Goal: Transaction & Acquisition: Purchase product/service

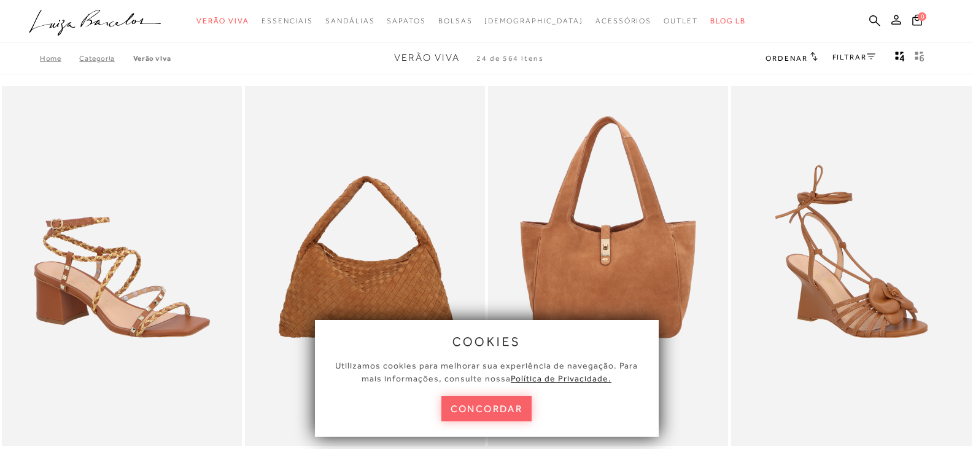
click at [492, 406] on button "concordar" at bounding box center [486, 408] width 91 height 25
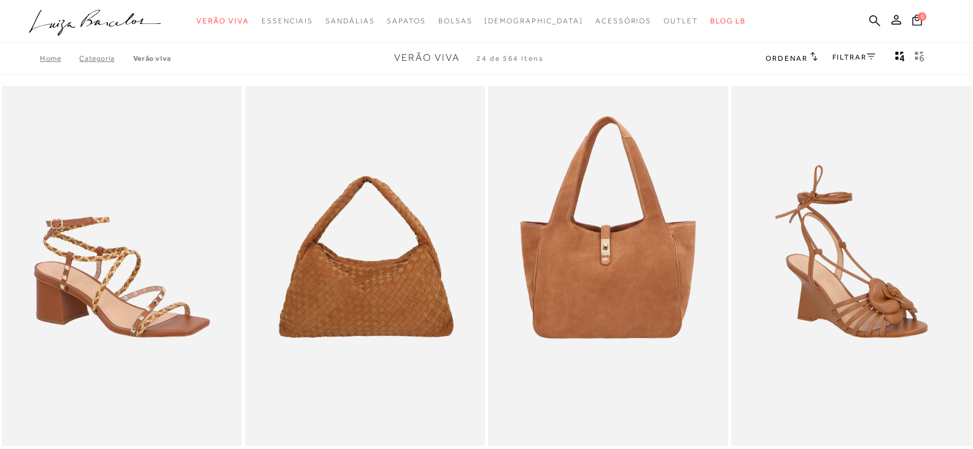
click at [85, 61] on link "Categoria" at bounding box center [105, 58] width 53 height 9
click at [94, 61] on link "Categoria" at bounding box center [105, 58] width 53 height 9
click at [95, 57] on link "Categoria" at bounding box center [105, 58] width 53 height 9
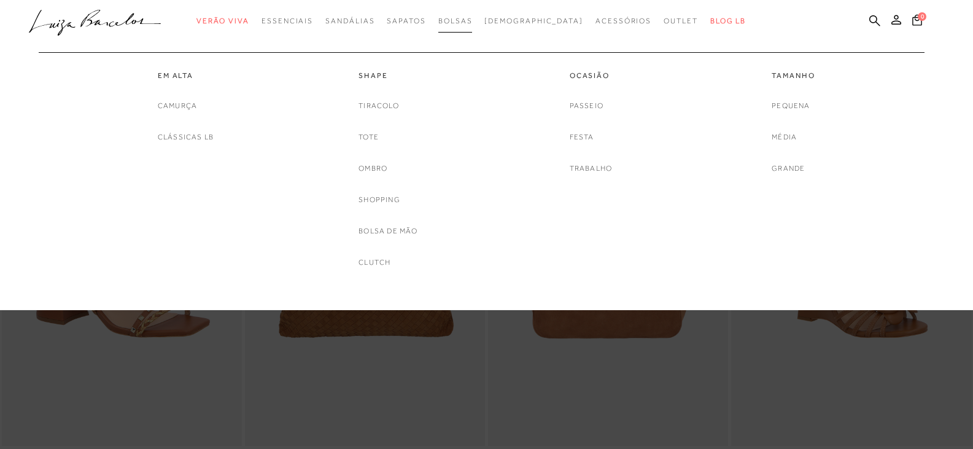
click at [473, 21] on span "Bolsas" at bounding box center [455, 21] width 34 height 9
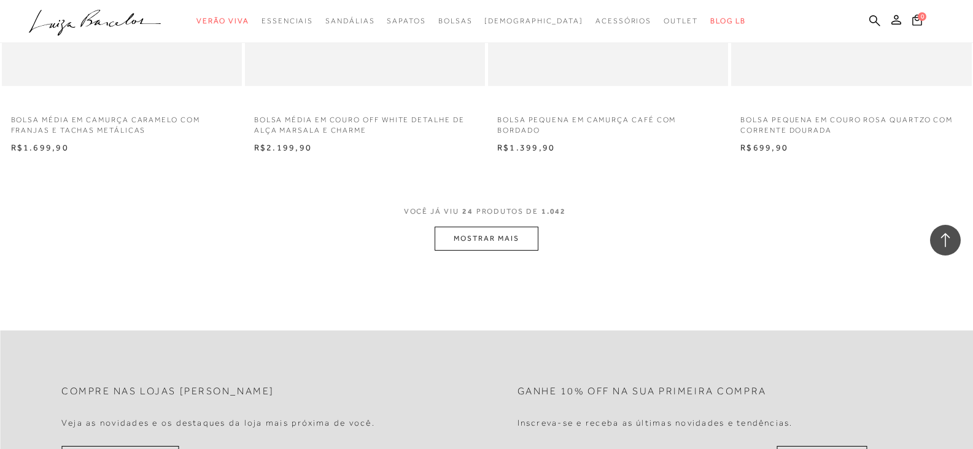
scroll to position [2578, 0]
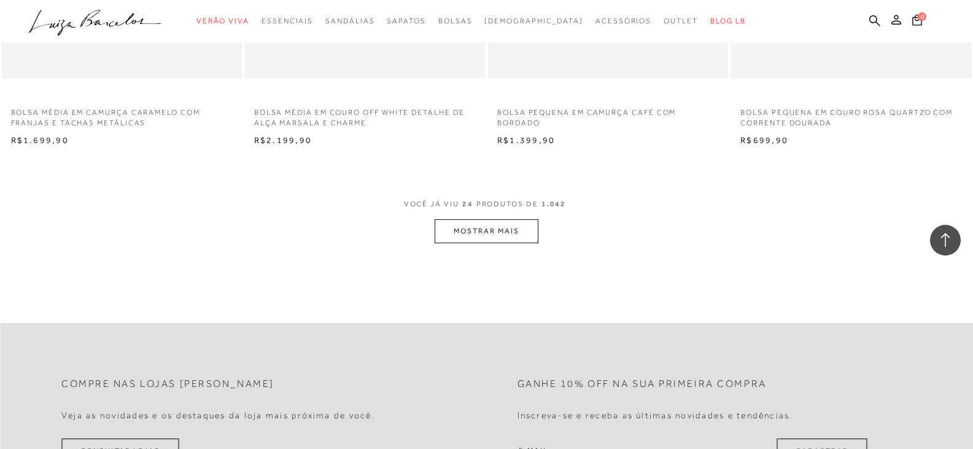
click at [474, 228] on button "MOSTRAR MAIS" at bounding box center [486, 231] width 103 height 24
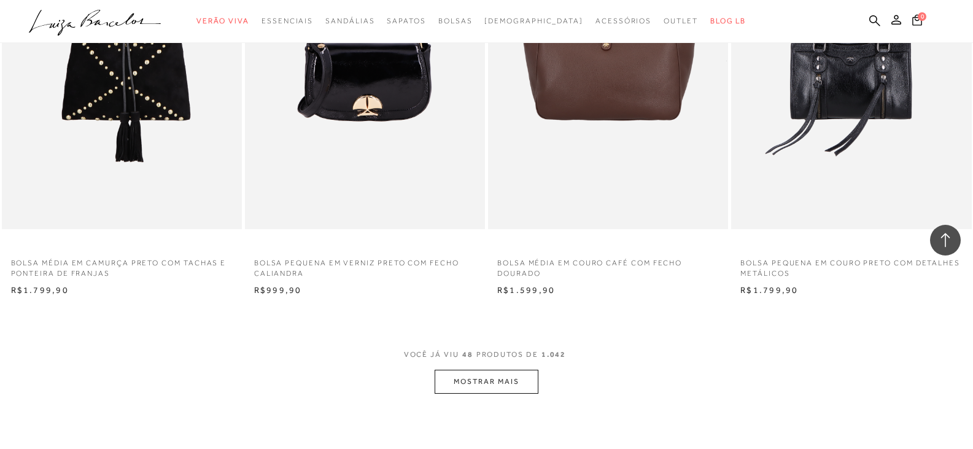
scroll to position [5094, 0]
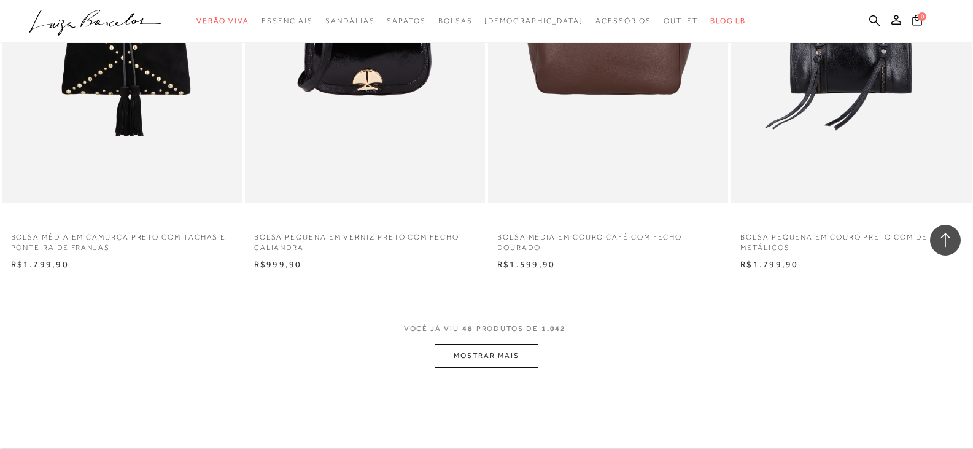
click at [476, 350] on button "MOSTRAR MAIS" at bounding box center [486, 356] width 103 height 24
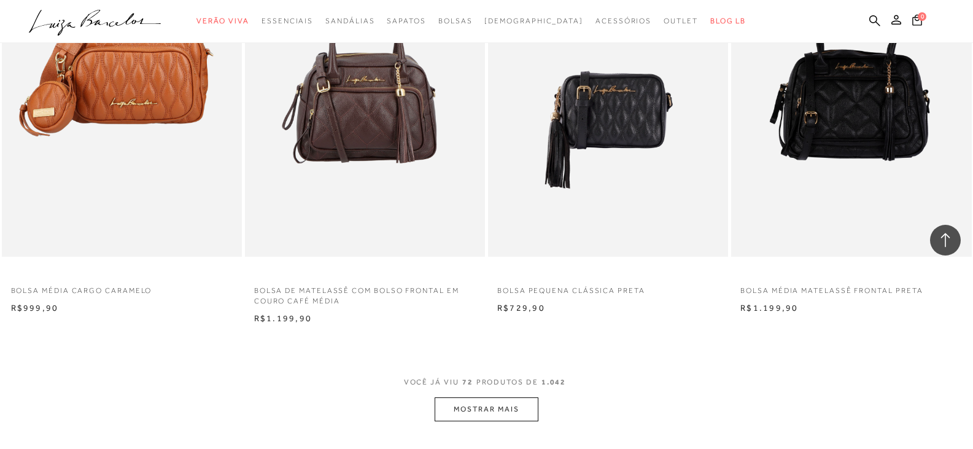
scroll to position [7672, 0]
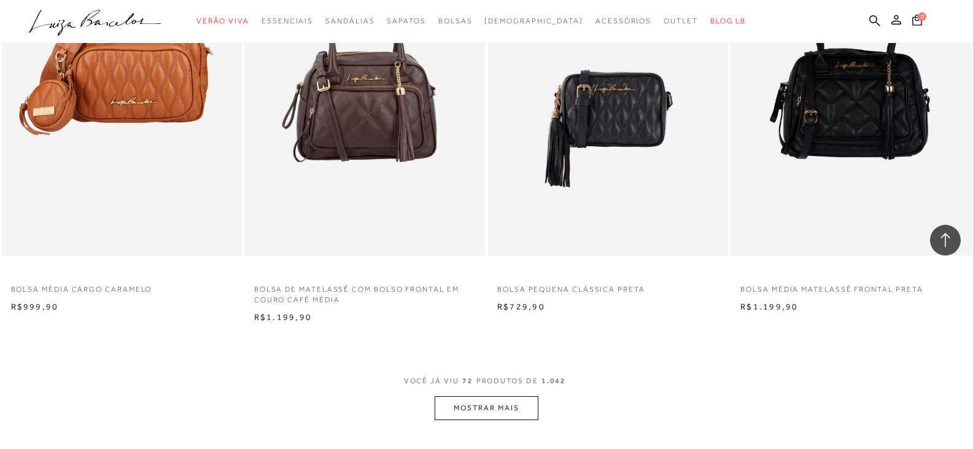
click at [466, 403] on button "MOSTRAR MAIS" at bounding box center [486, 408] width 103 height 24
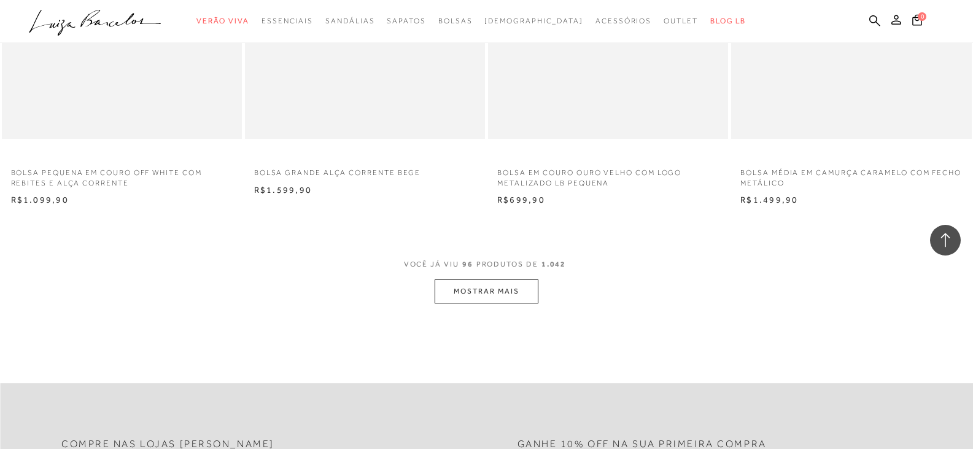
scroll to position [10434, 0]
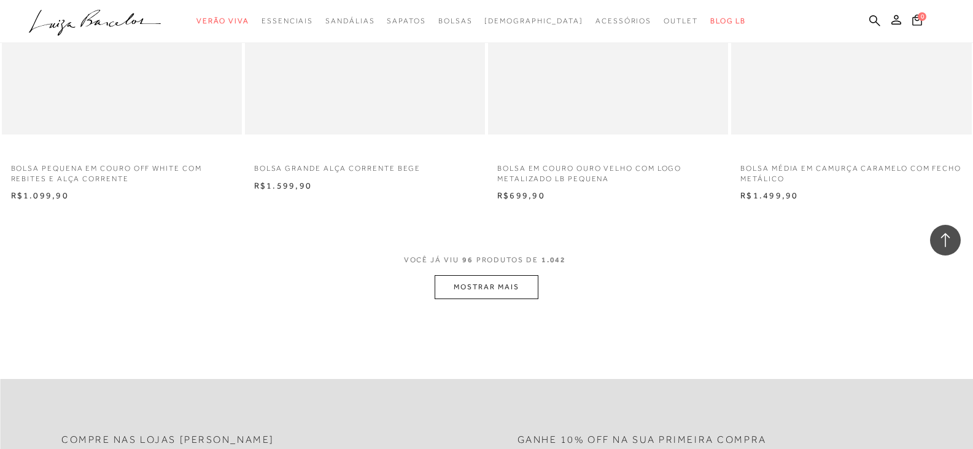
click at [484, 292] on button "MOSTRAR MAIS" at bounding box center [486, 287] width 103 height 24
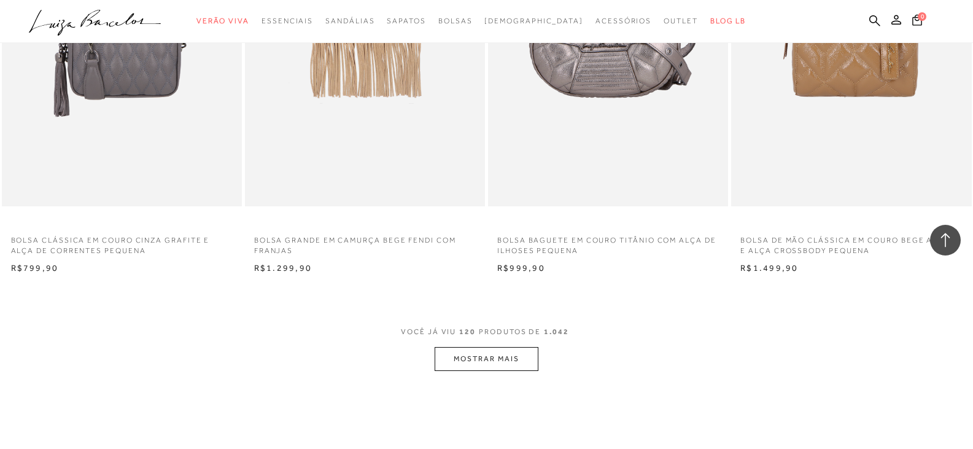
scroll to position [13135, 0]
